Goal: Find specific page/section: Find specific page/section

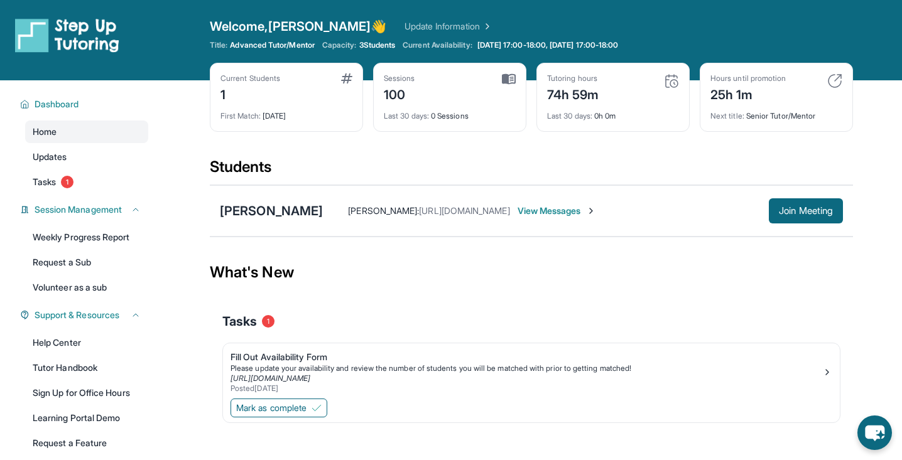
click at [231, 101] on div "1" at bounding box center [250, 94] width 60 height 20
click at [56, 185] on span "Tasks" at bounding box center [44, 182] width 23 height 13
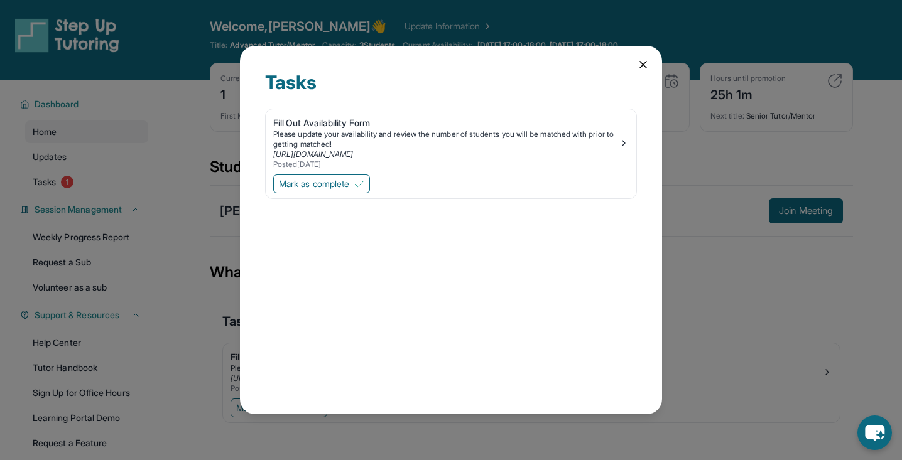
click at [641, 55] on div "Tasks Fill Out Availability Form Please update your availability and review the…" at bounding box center [451, 230] width 422 height 368
click at [646, 65] on icon at bounding box center [643, 64] width 13 height 13
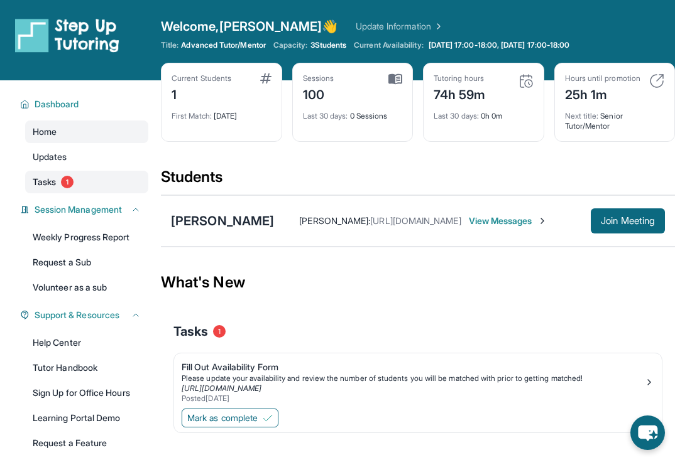
click at [104, 188] on link "Tasks 1" at bounding box center [86, 182] width 123 height 23
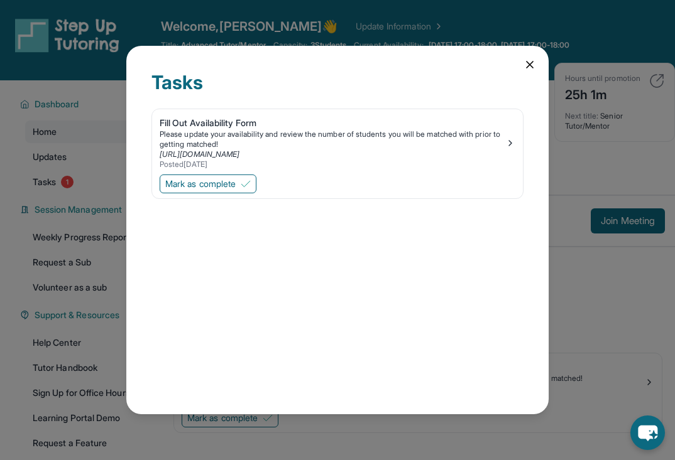
click at [541, 70] on div "Tasks Fill Out Availability Form Please update your availability and review the…" at bounding box center [337, 230] width 422 height 368
click at [534, 67] on icon at bounding box center [529, 64] width 13 height 13
